Goal: Information Seeking & Learning: Check status

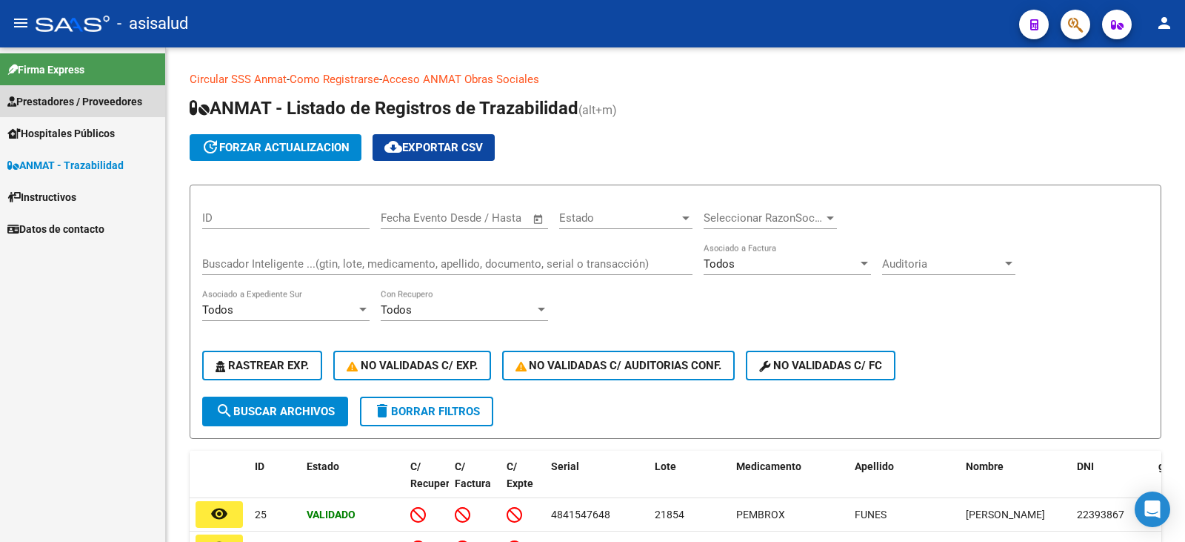
click at [67, 88] on link "Prestadores / Proveedores" at bounding box center [82, 101] width 165 height 32
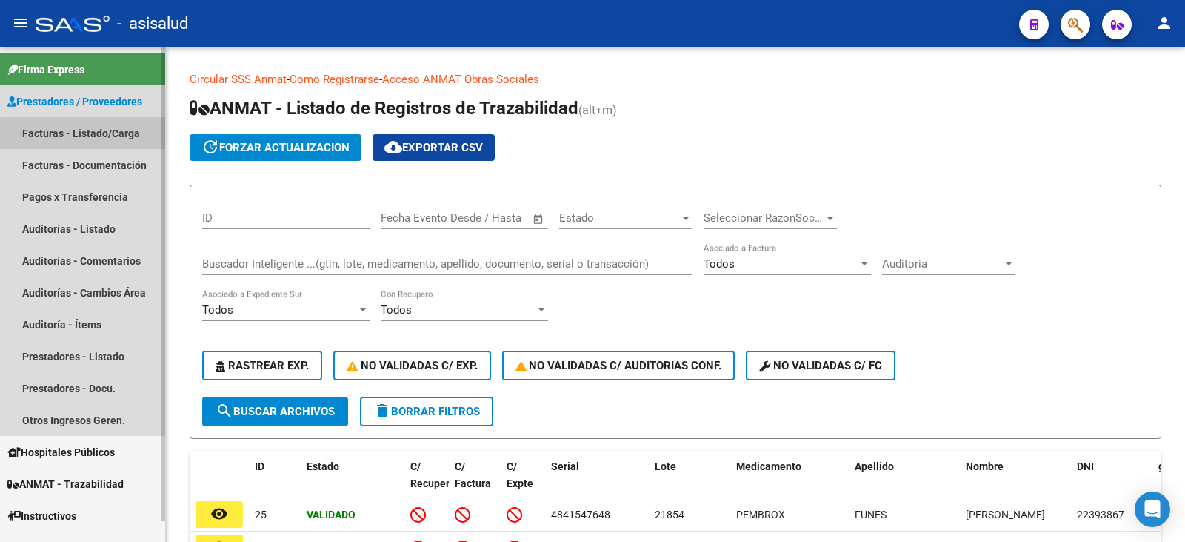
click at [106, 136] on link "Facturas - Listado/Carga" at bounding box center [82, 133] width 165 height 32
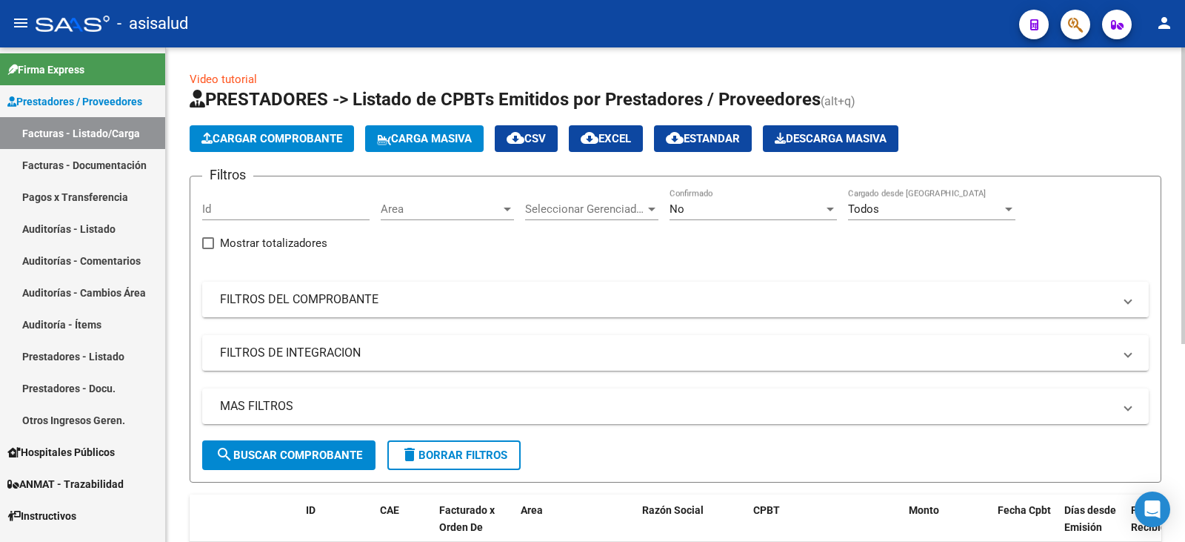
click at [350, 305] on mat-panel-title "FILTROS DEL COMPROBANTE" at bounding box center [666, 299] width 893 height 16
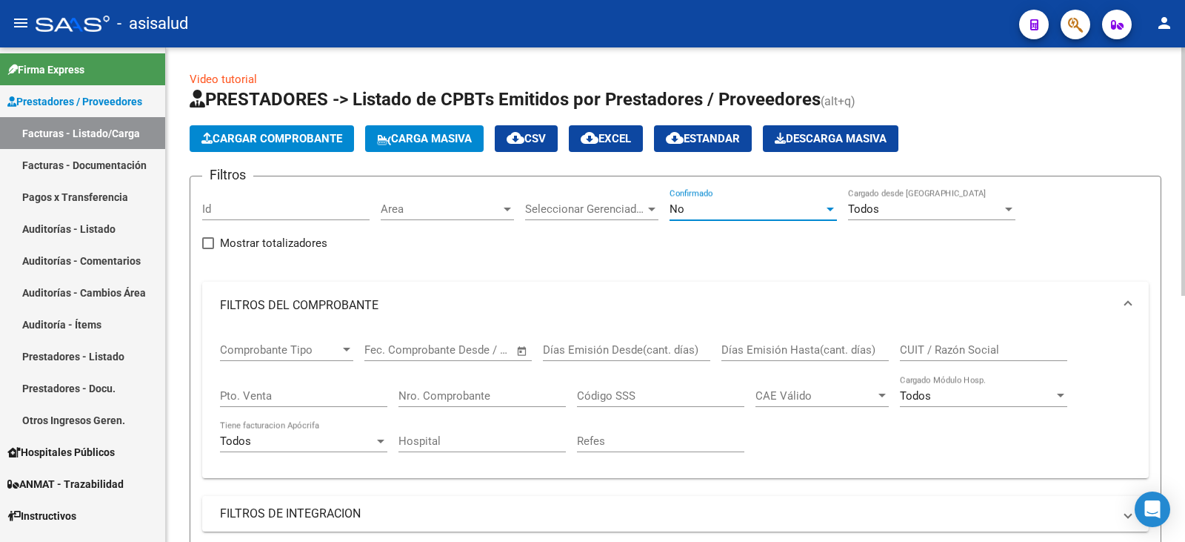
click at [725, 215] on div "No" at bounding box center [747, 208] width 154 height 13
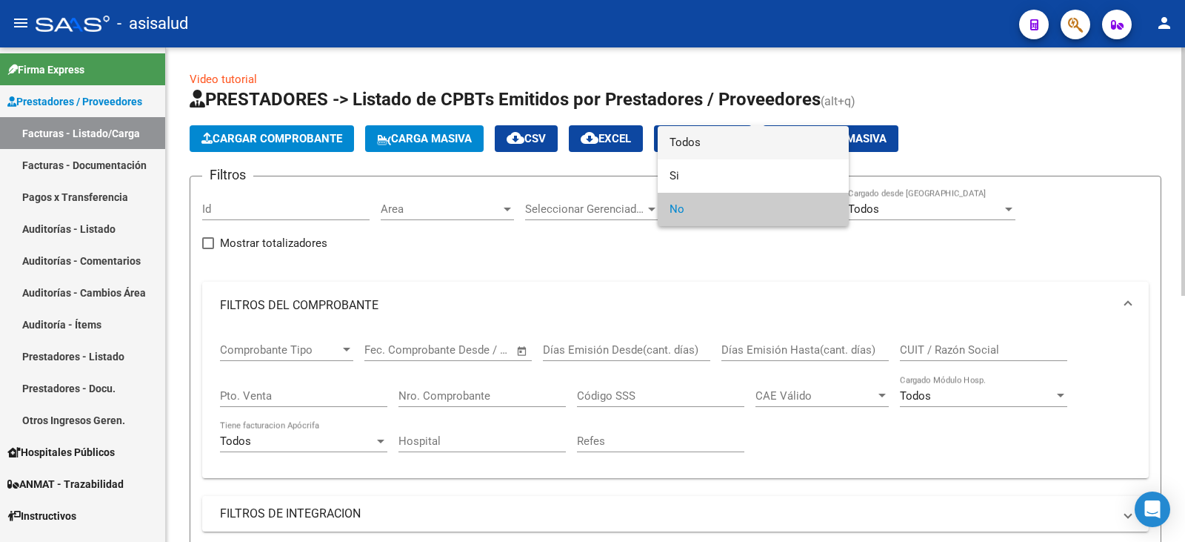
drag, startPoint x: 728, startPoint y: 139, endPoint x: 619, endPoint y: 239, distance: 147.9
click at [728, 141] on span "Todos" at bounding box center [753, 142] width 167 height 33
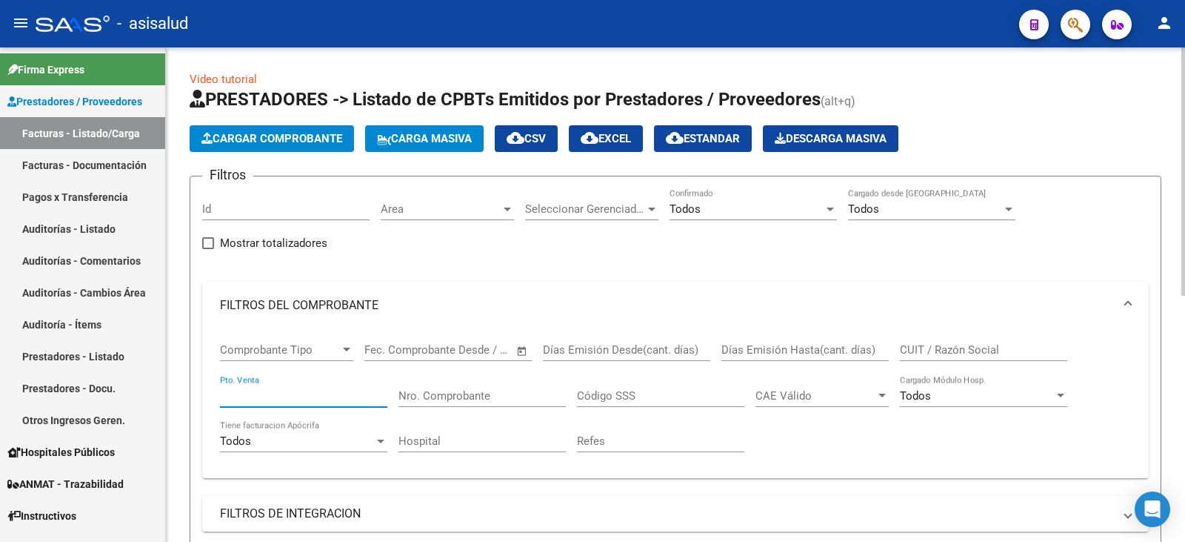
click at [302, 399] on input "Pto. Venta" at bounding box center [303, 395] width 167 height 13
type input "1"
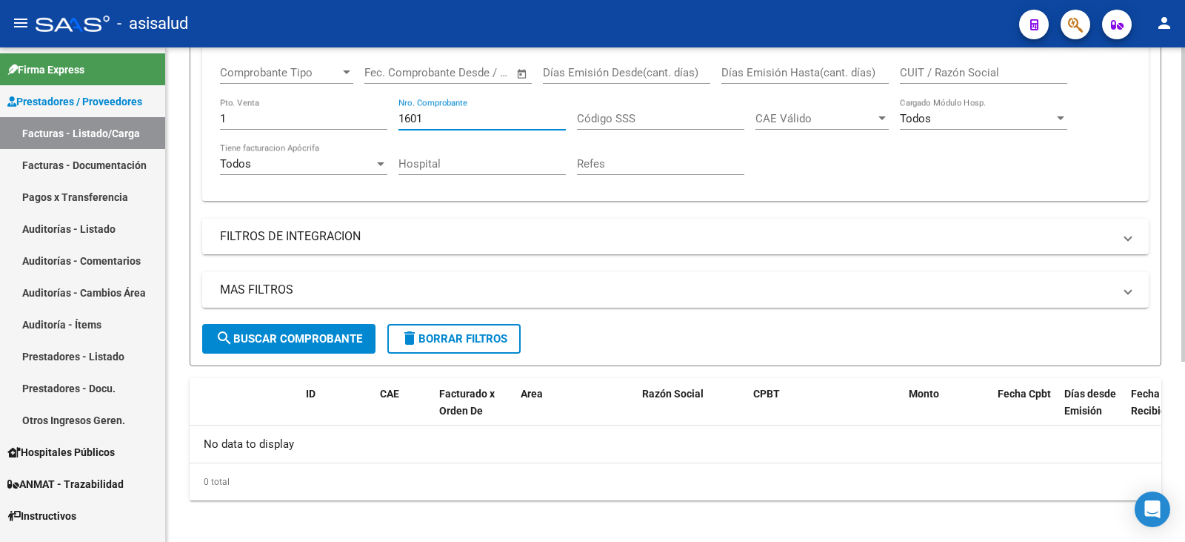
scroll to position [283, 0]
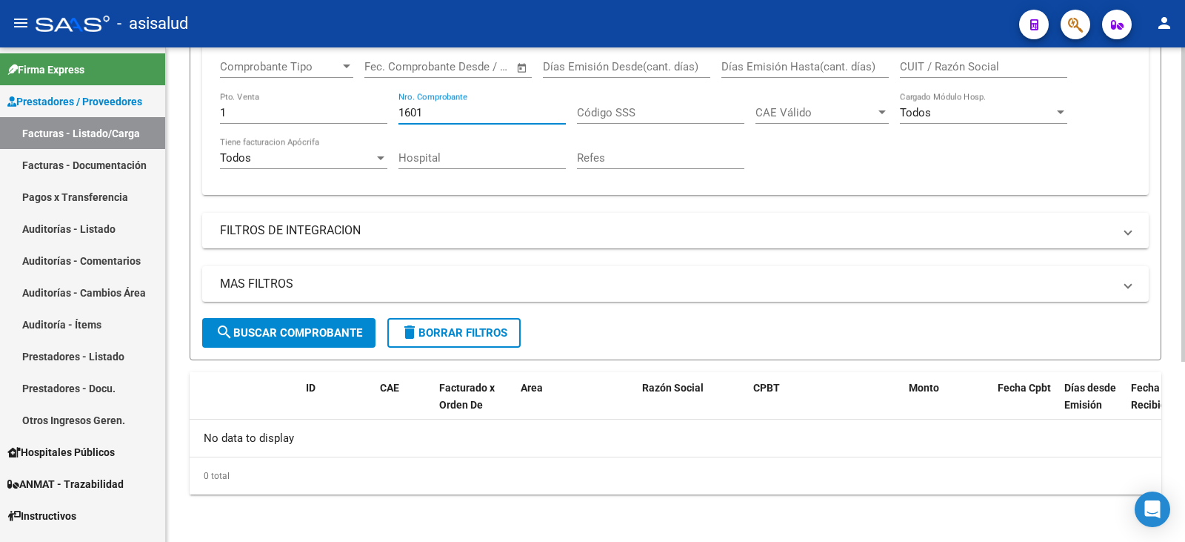
type input "1601"
click at [284, 338] on span "search Buscar Comprobante" at bounding box center [289, 332] width 147 height 13
click at [487, 234] on mat-panel-title "FILTROS DE INTEGRACION" at bounding box center [666, 230] width 893 height 16
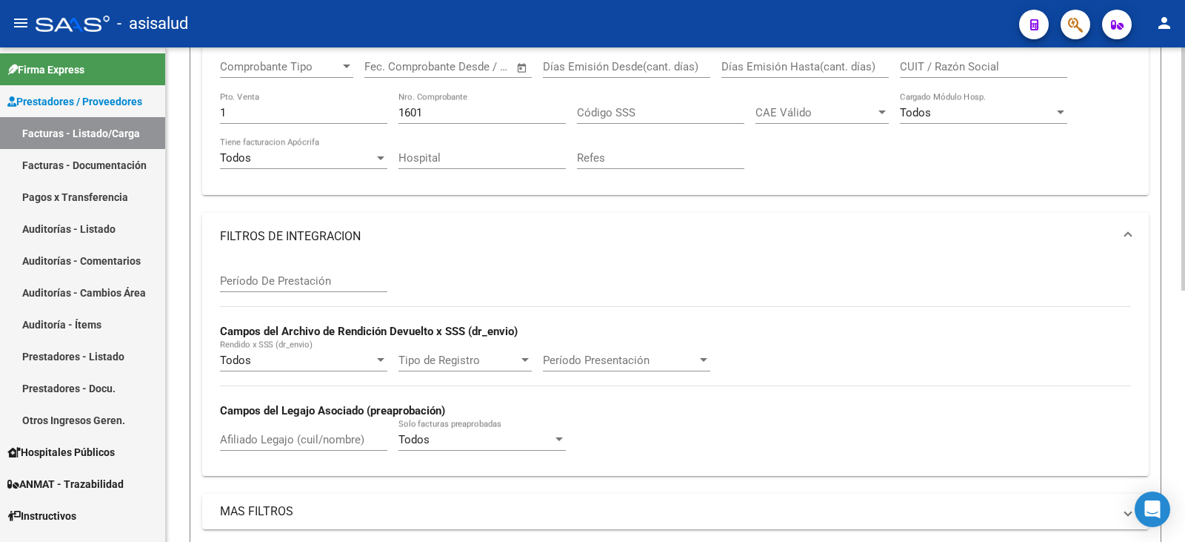
click at [381, 359] on div at bounding box center [380, 360] width 7 height 4
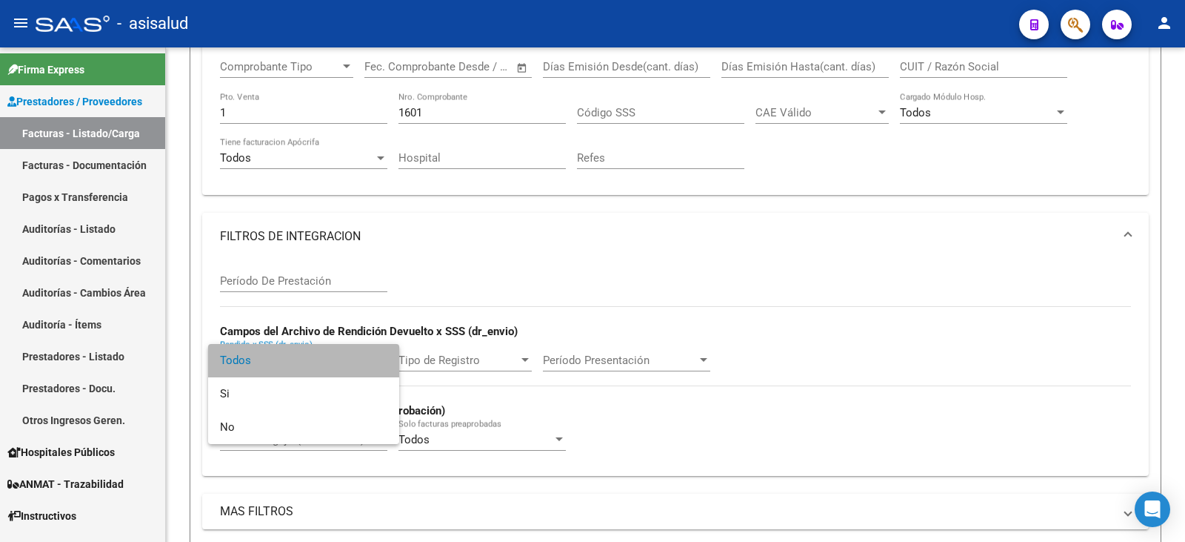
click at [334, 364] on span "Todos" at bounding box center [303, 360] width 167 height 33
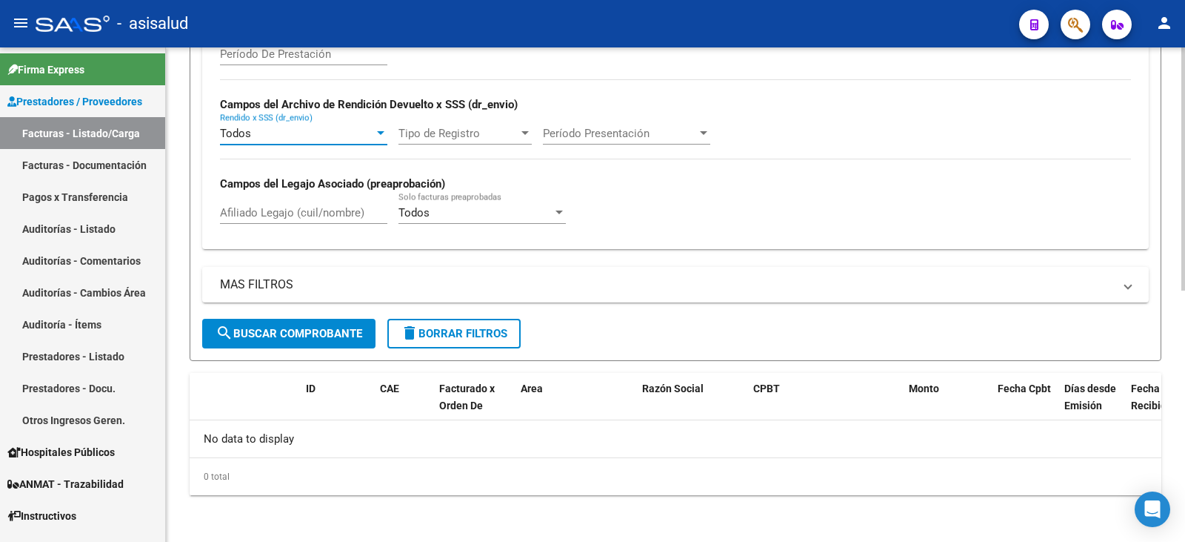
scroll to position [510, 0]
click at [340, 296] on mat-expansion-panel-header "MAS FILTROS" at bounding box center [675, 284] width 947 height 36
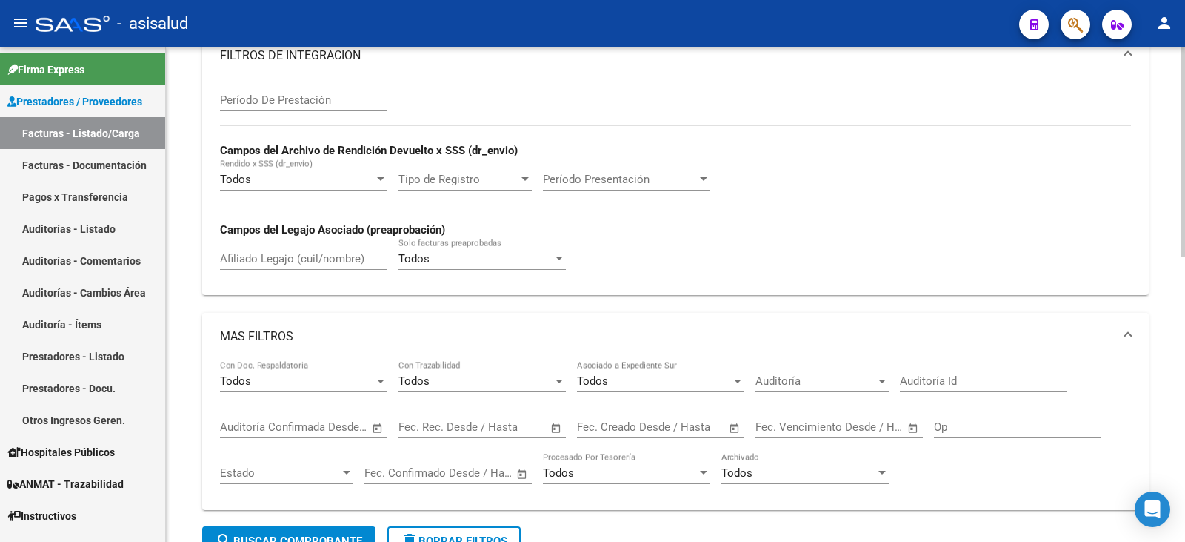
scroll to position [436, 0]
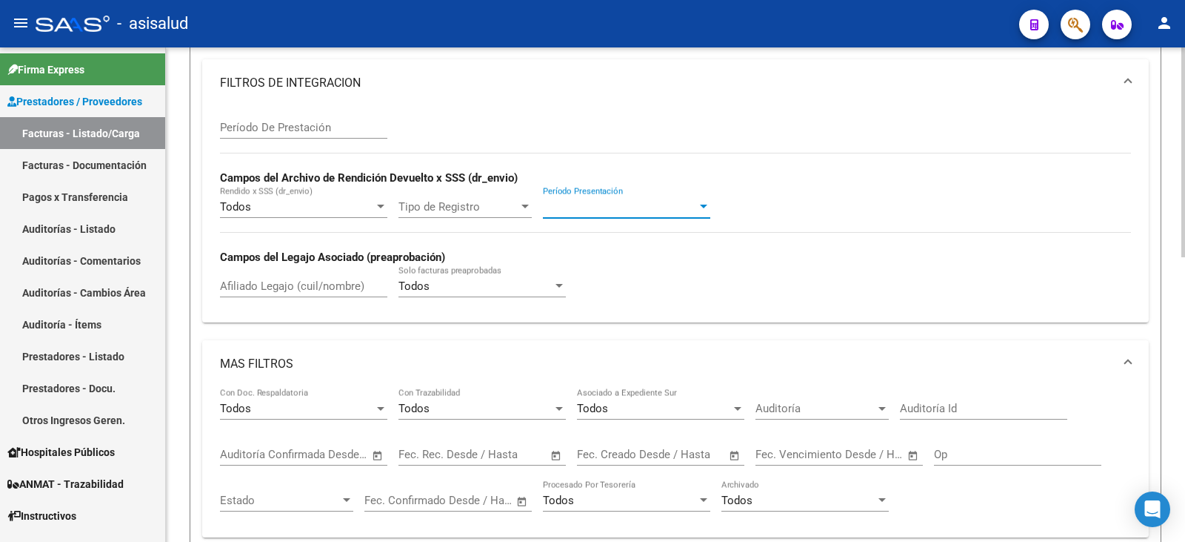
click at [705, 210] on div at bounding box center [703, 207] width 13 height 12
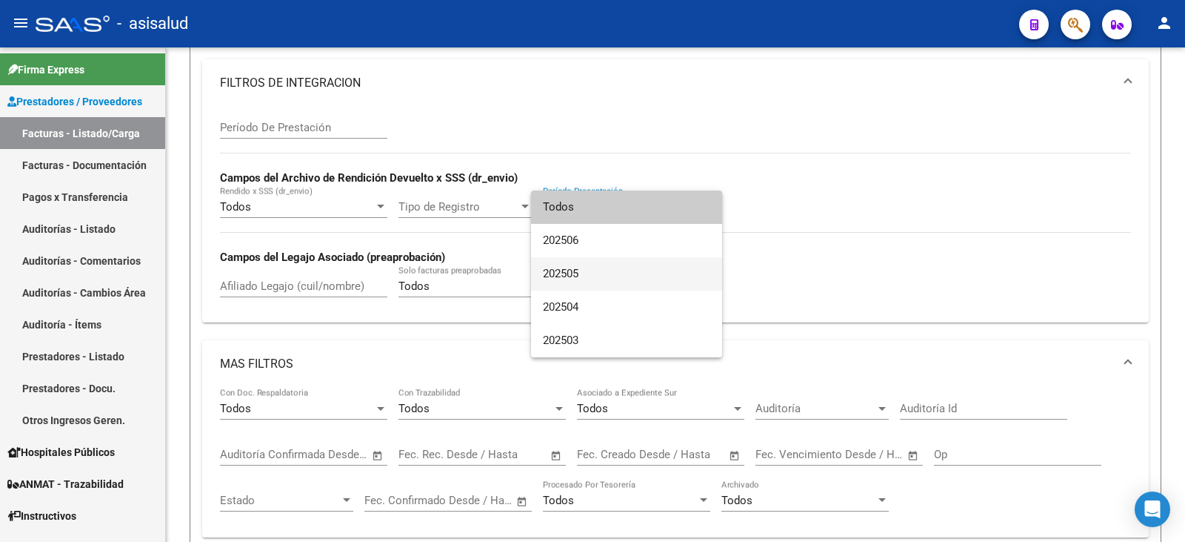
click at [585, 274] on span "202505" at bounding box center [626, 273] width 167 height 33
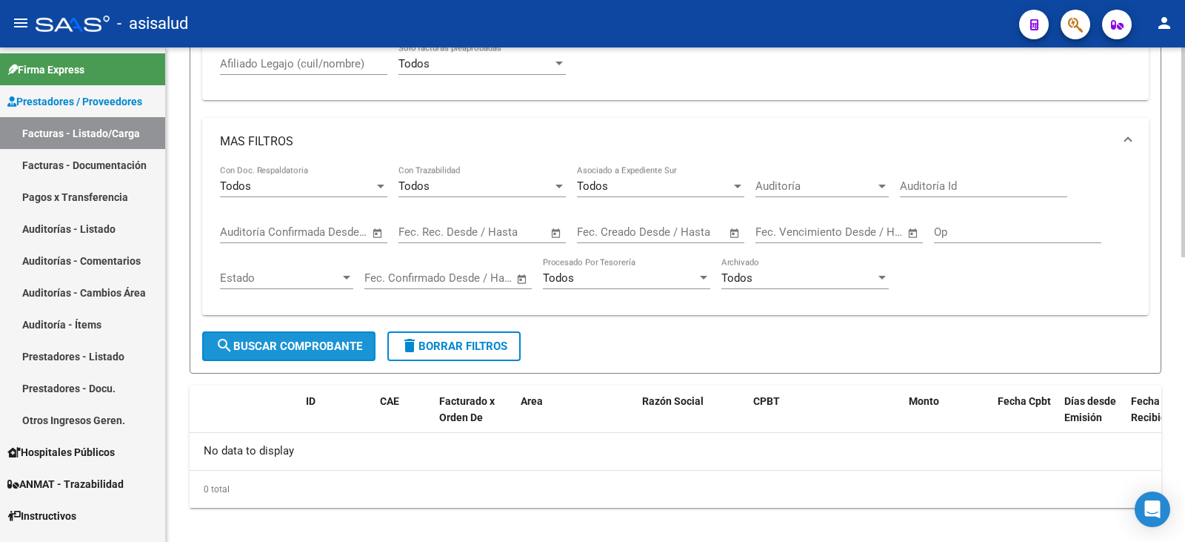
click at [287, 350] on span "search Buscar Comprobante" at bounding box center [289, 345] width 147 height 13
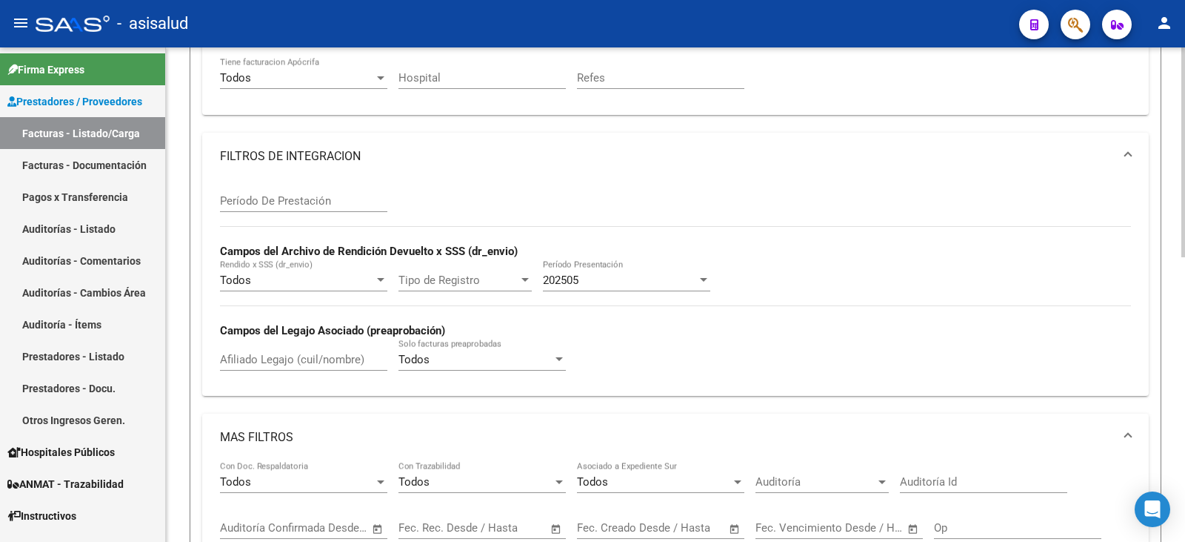
scroll to position [362, 0]
click at [705, 284] on div at bounding box center [703, 281] width 13 height 12
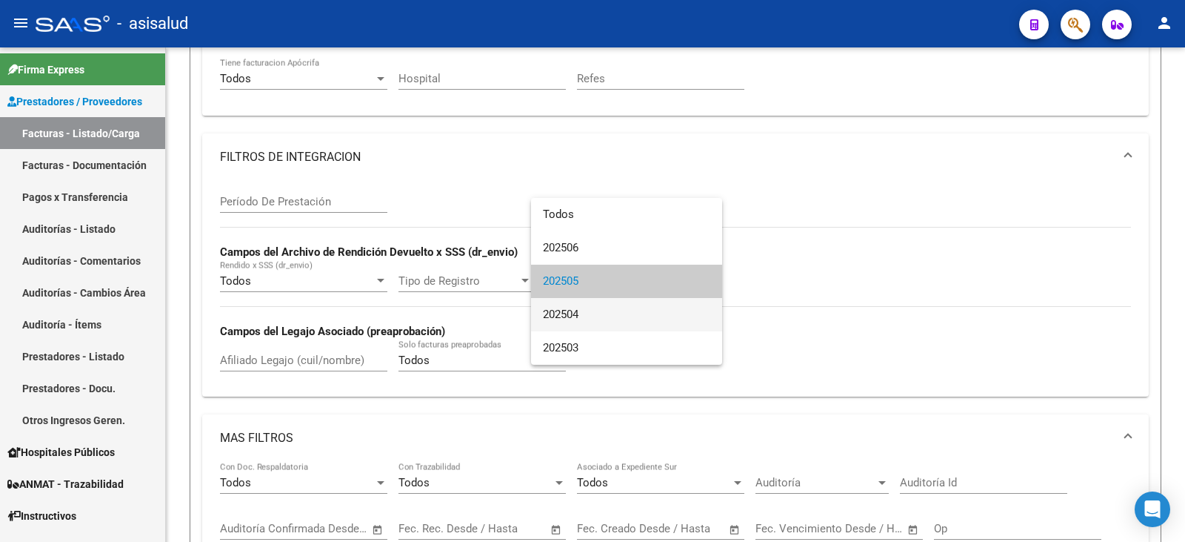
click at [632, 315] on span "202504" at bounding box center [626, 314] width 167 height 33
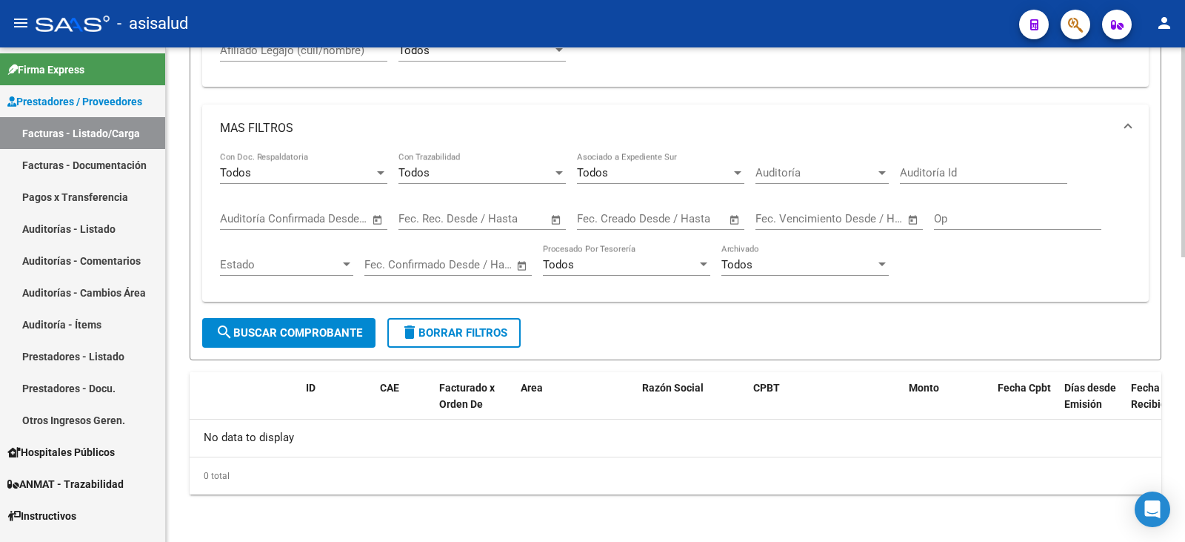
click at [299, 335] on span "search Buscar Comprobante" at bounding box center [289, 332] width 147 height 13
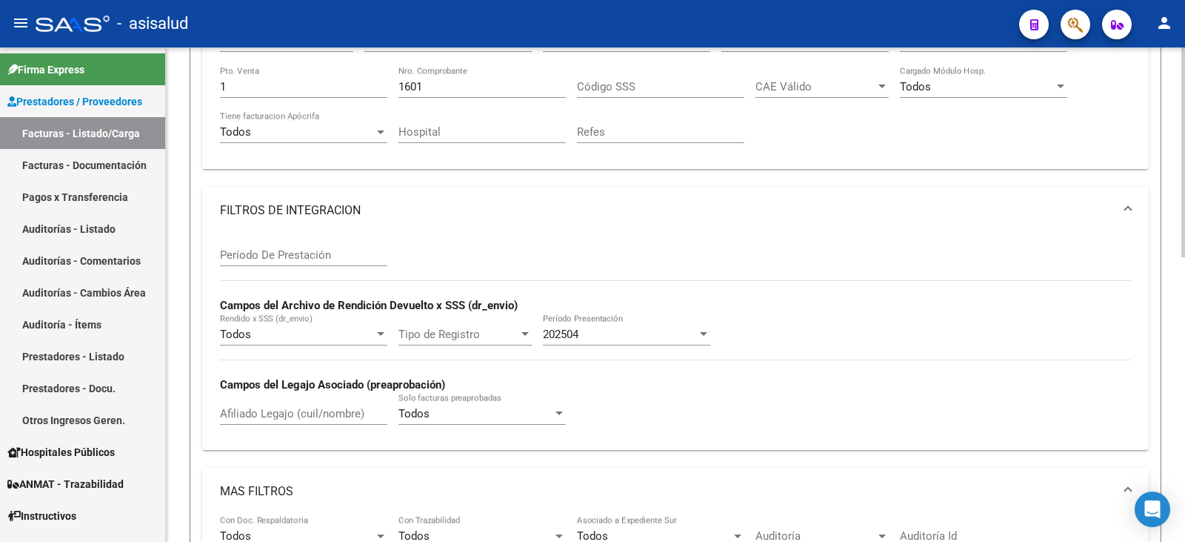
scroll to position [302, 0]
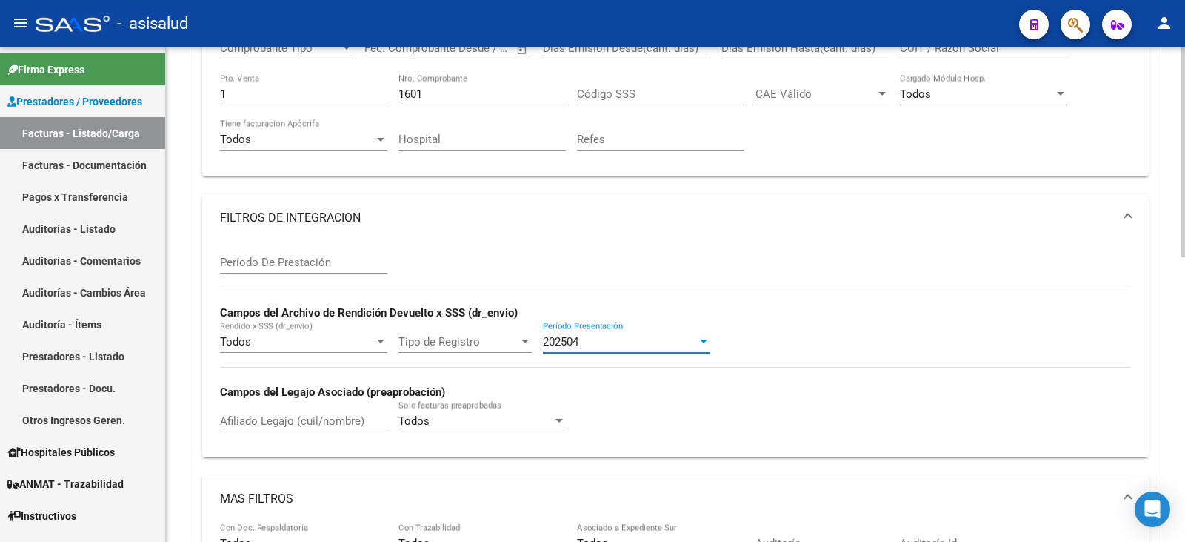
click at [699, 343] on div at bounding box center [703, 342] width 13 height 12
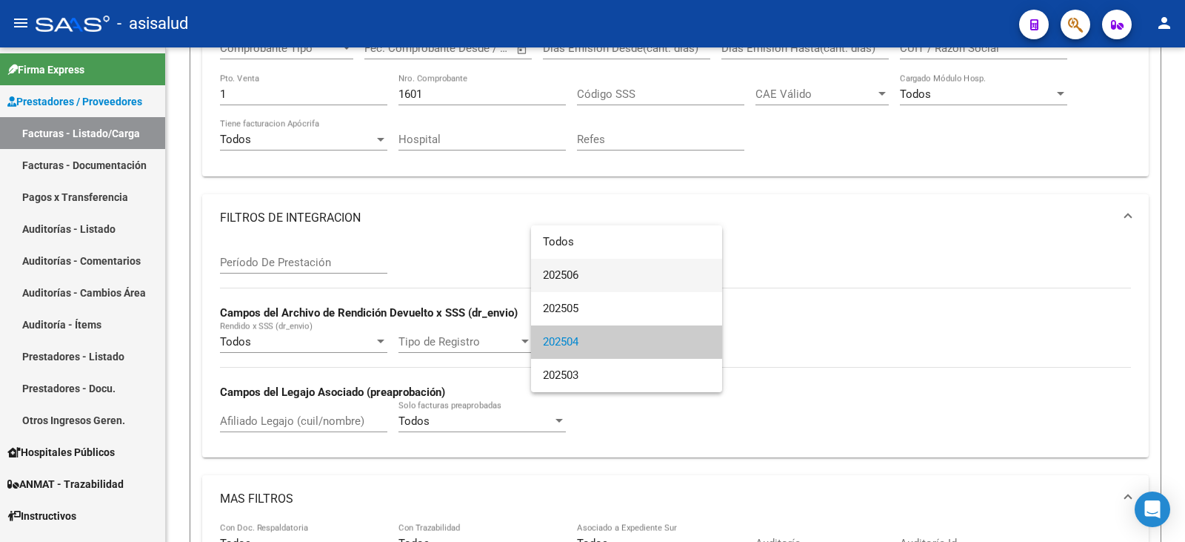
click at [617, 272] on span "202506" at bounding box center [626, 275] width 167 height 33
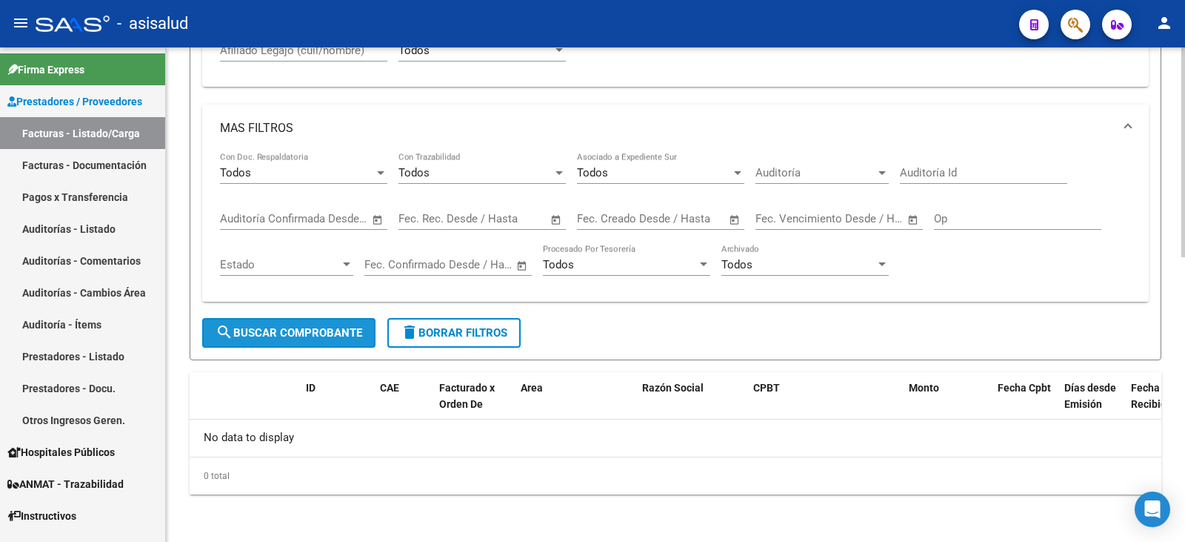
click at [315, 335] on span "search Buscar Comprobante" at bounding box center [289, 332] width 147 height 13
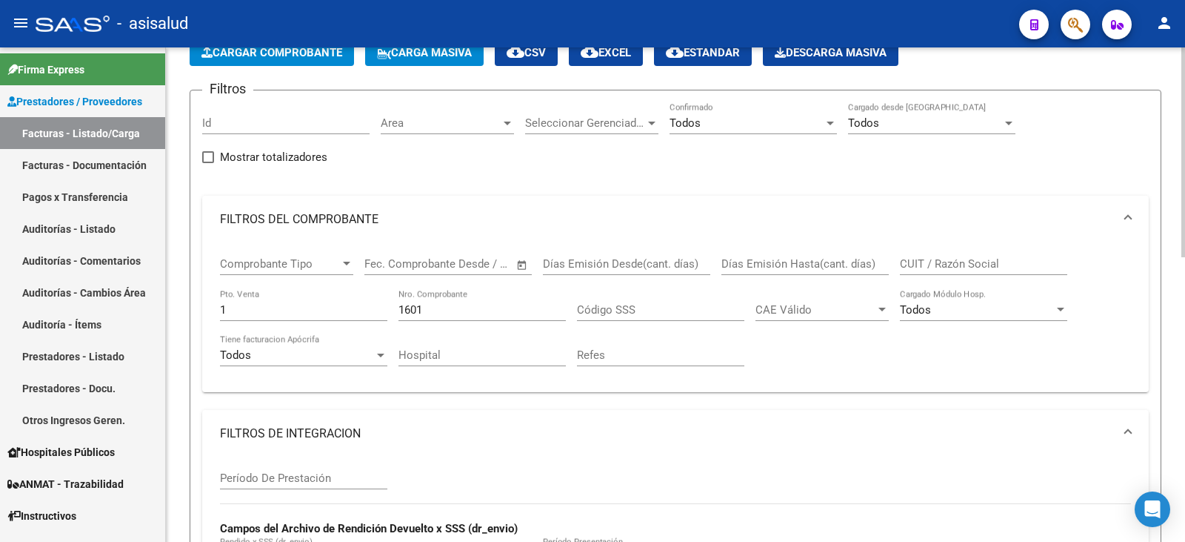
scroll to position [79, 0]
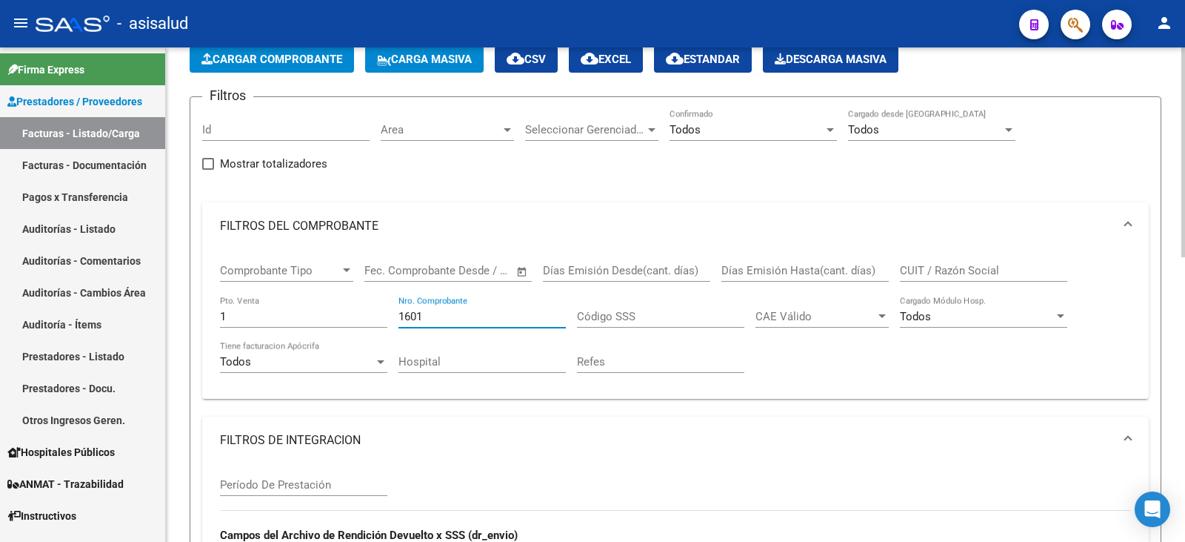
drag, startPoint x: 456, startPoint y: 320, endPoint x: 280, endPoint y: 316, distance: 175.6
click at [280, 316] on div "Comprobante Tipo Comprobante Tipo Start date – End date Fec. Comprobante Desde …" at bounding box center [675, 318] width 911 height 137
drag, startPoint x: 253, startPoint y: 314, endPoint x: 178, endPoint y: 311, distance: 74.9
click at [178, 313] on div "Video tutorial PRESTADORES -> Listado de CPBTs Emitidos por Prestadores / Prove…" at bounding box center [675, 551] width 1019 height 1166
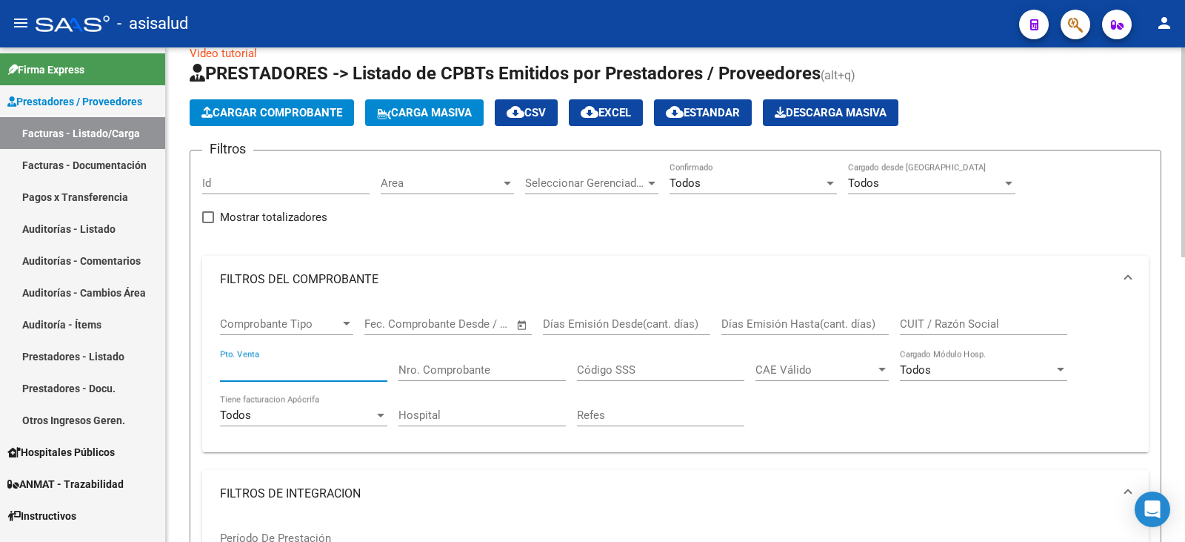
scroll to position [0, 0]
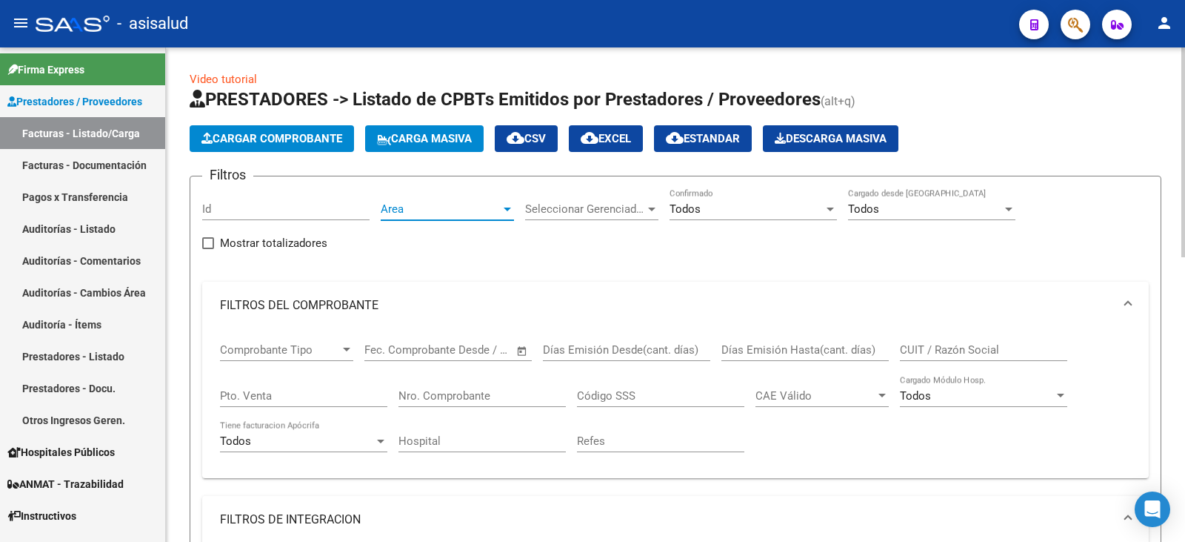
click at [509, 210] on div at bounding box center [507, 209] width 7 height 4
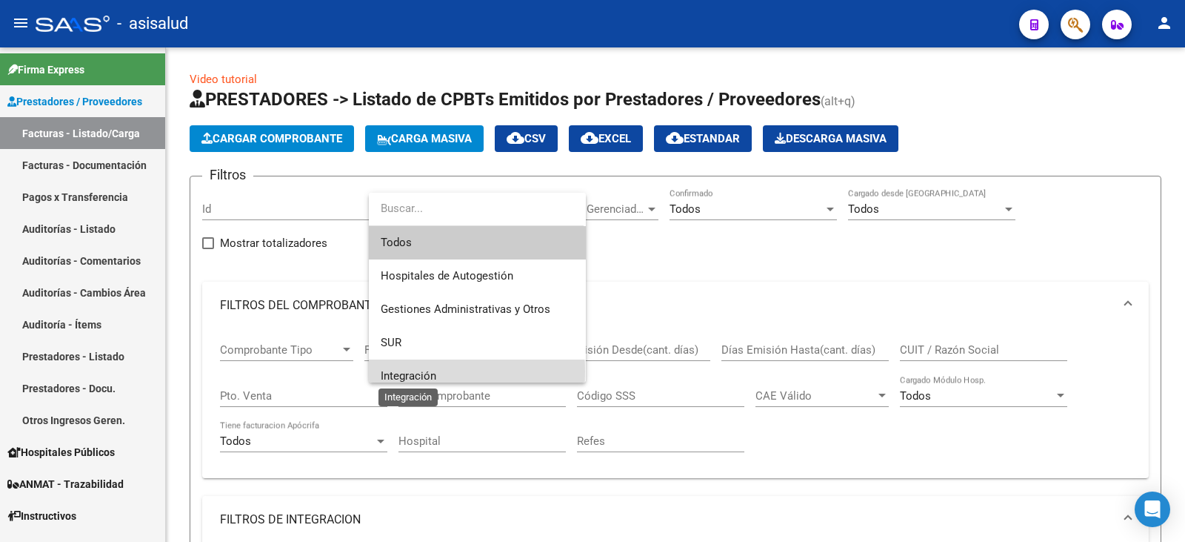
click at [417, 371] on span "Integración" at bounding box center [409, 375] width 56 height 13
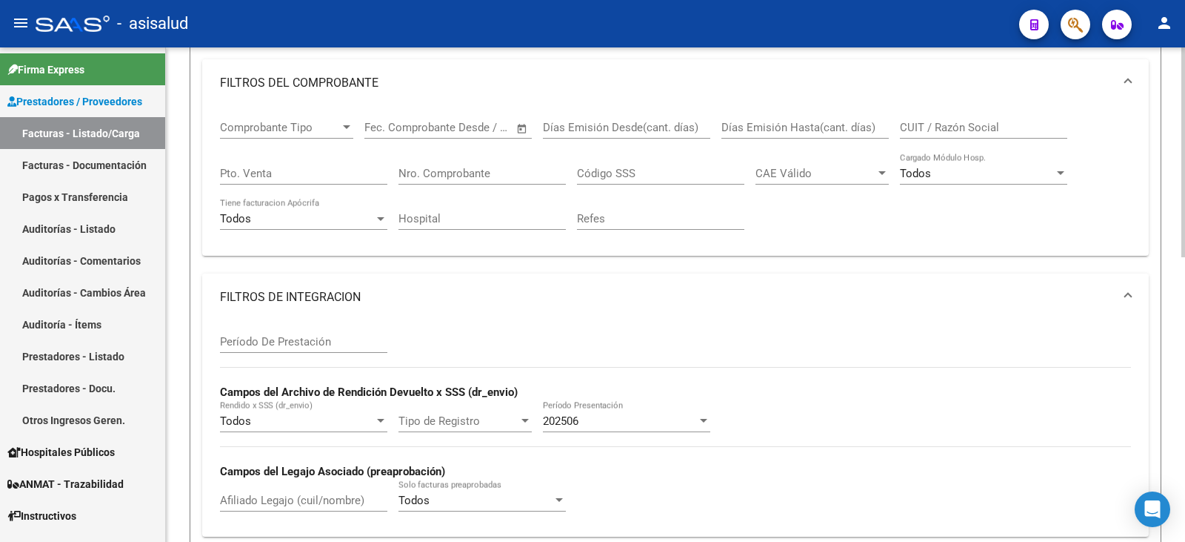
scroll to position [296, 0]
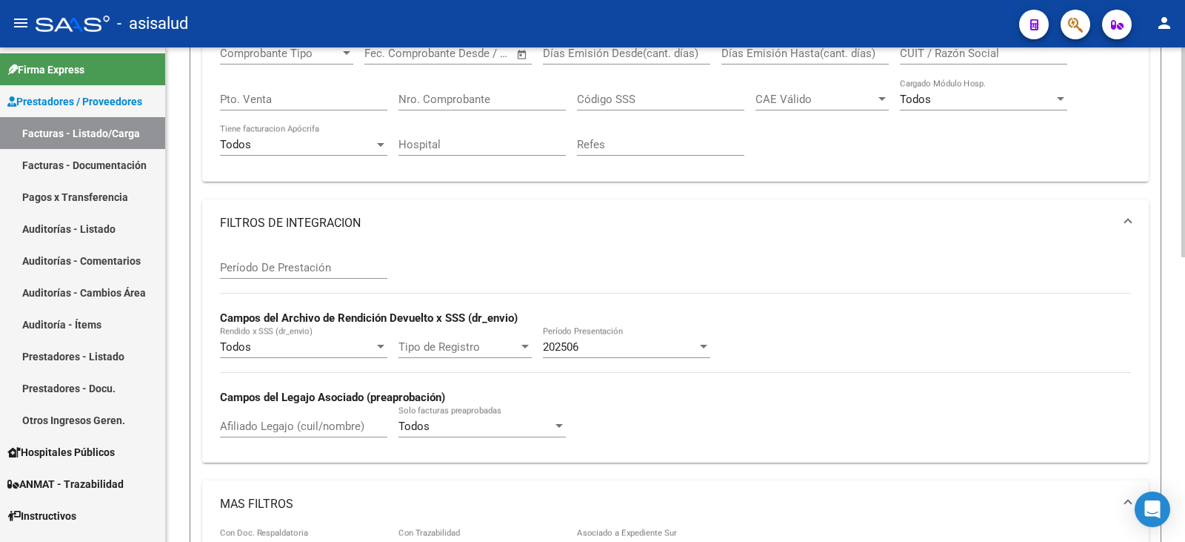
click at [703, 347] on div at bounding box center [703, 347] width 7 height 4
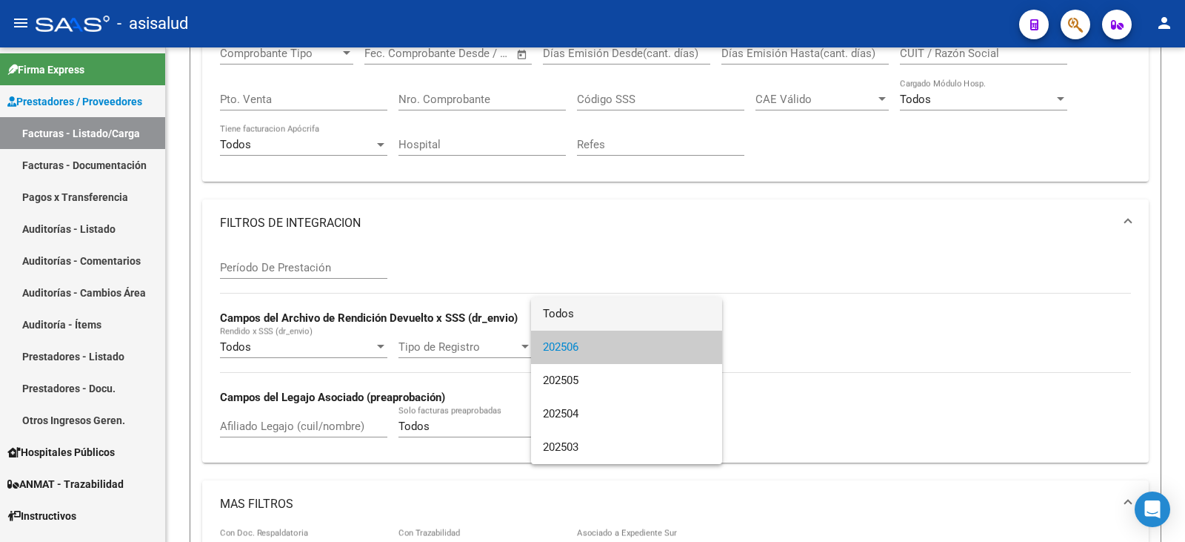
click at [600, 315] on span "Todos" at bounding box center [626, 313] width 167 height 33
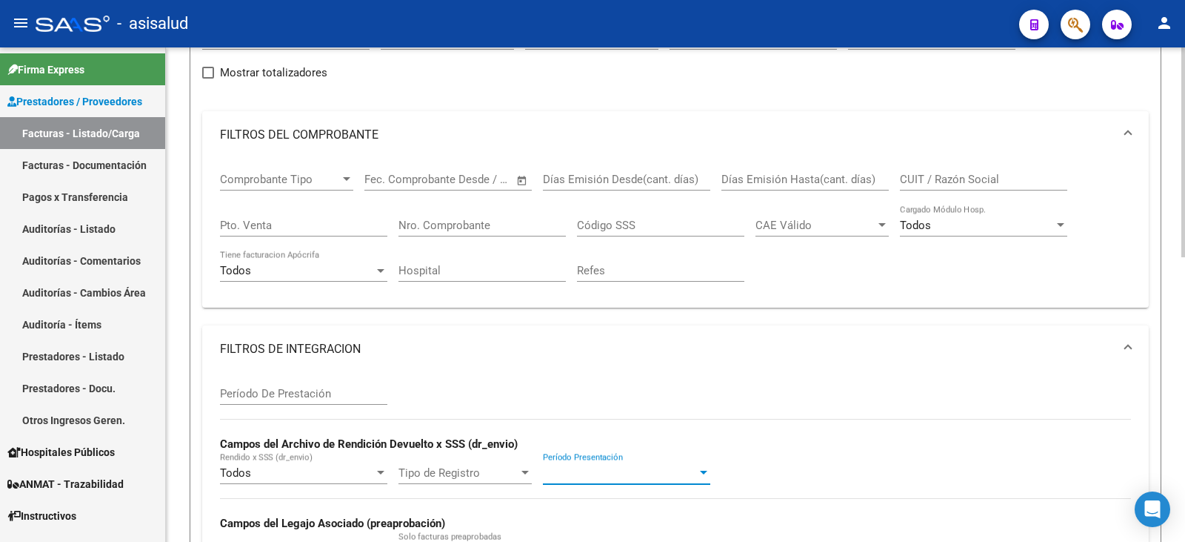
scroll to position [148, 0]
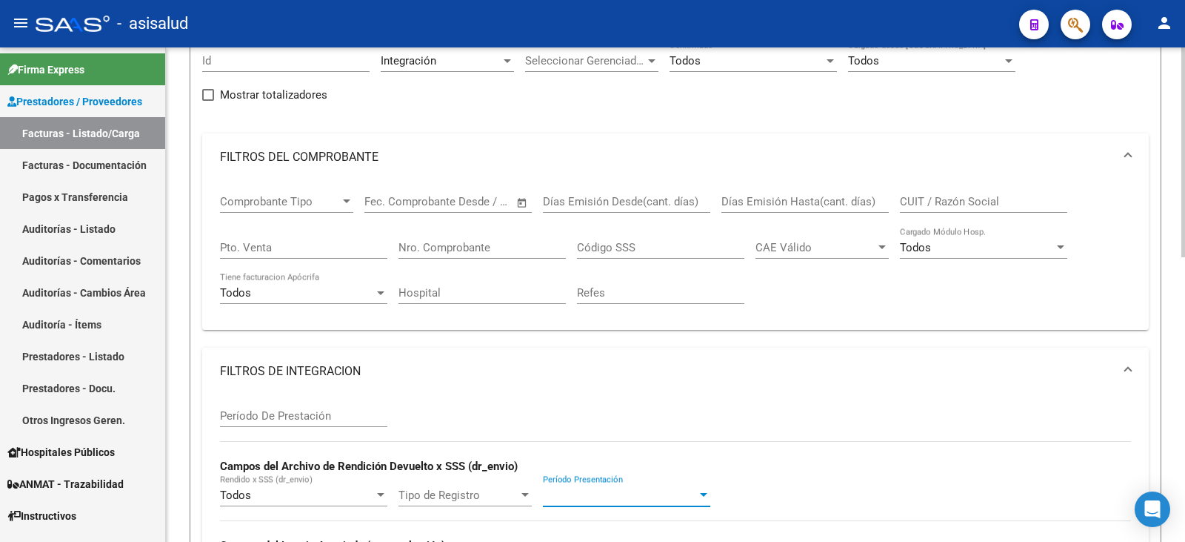
click at [979, 202] on input "CUIT / Razón Social" at bounding box center [983, 201] width 167 height 13
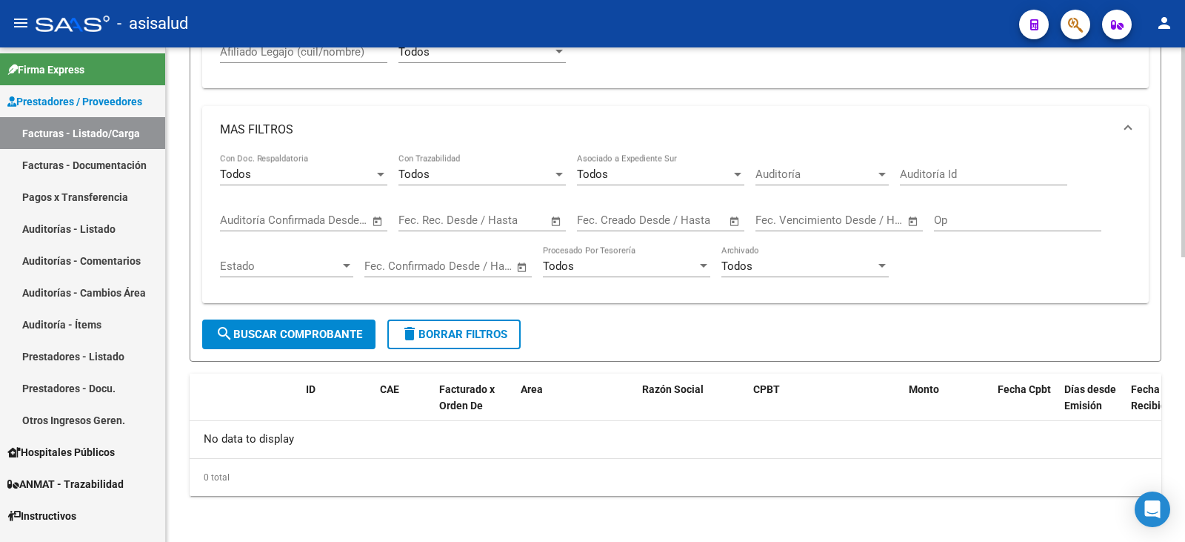
scroll to position [672, 0]
type input "27373460627"
click at [258, 327] on span "search Buscar Comprobante" at bounding box center [289, 332] width 147 height 13
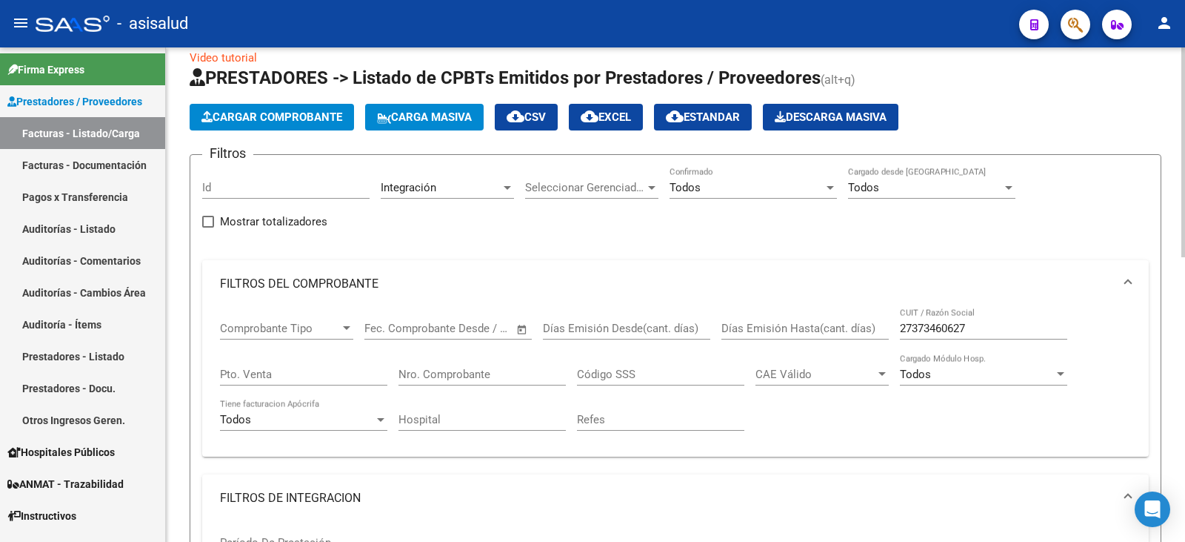
scroll to position [0, 0]
